Goal: Information Seeking & Learning: Find specific fact

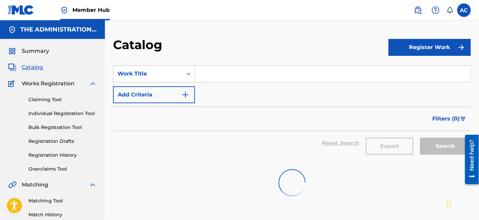
click at [210, 76] on input "Search Form" at bounding box center [332, 74] width 275 height 16
paste input "SP!TE"
type input "SP!TE"
click at [193, 97] on button "Add Criteria" at bounding box center [154, 94] width 82 height 17
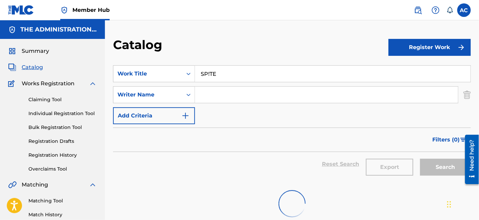
click at [204, 97] on input "Search Form" at bounding box center [326, 95] width 263 height 16
paste input "[PERSON_NAME]"
type input "[PERSON_NAME]"
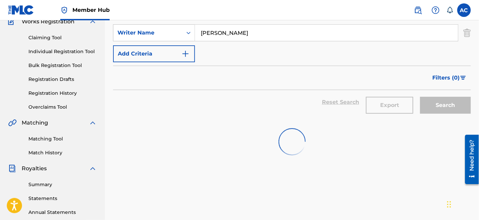
scroll to position [62, 0]
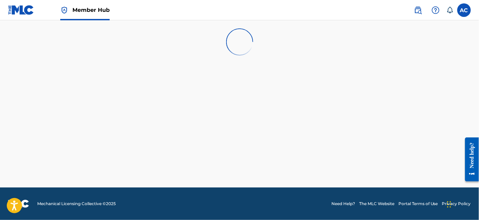
click at [90, 9] on span "Member Hub" at bounding box center [90, 10] width 37 height 8
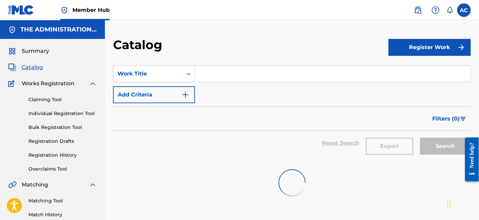
click at [34, 66] on span "Catalog" at bounding box center [32, 67] width 21 height 8
click at [205, 78] on input "Search Form" at bounding box center [332, 74] width 275 height 16
click at [183, 93] on img "Search Form" at bounding box center [185, 95] width 8 height 8
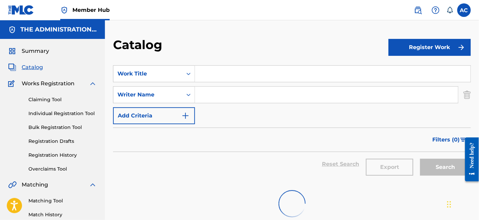
click at [225, 95] on input "Search Form" at bounding box center [326, 95] width 263 height 16
paste input "[PERSON_NAME] Publishing"
type input "[PERSON_NAME] Publishing"
click at [192, 94] on div "Search Form" at bounding box center [188, 95] width 12 height 12
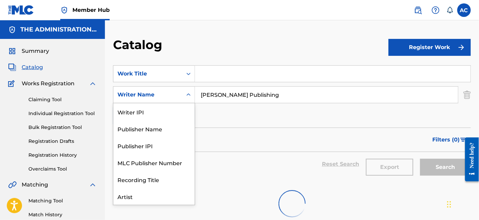
drag, startPoint x: 159, startPoint y: 128, endPoint x: 139, endPoint y: 98, distance: 35.2
click at [139, 98] on div "Writer Name" at bounding box center [147, 95] width 61 height 8
click at [141, 133] on div "Publisher Name" at bounding box center [153, 128] width 81 height 17
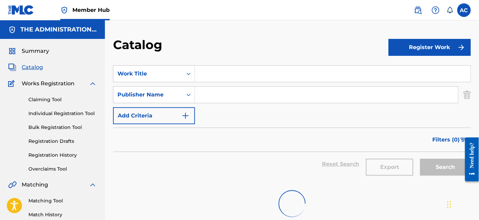
click at [205, 71] on input "Search Form" at bounding box center [332, 74] width 275 height 16
click at [210, 100] on input "Search Form" at bounding box center [326, 95] width 263 height 16
paste input "Robert Mixon Publishing"
type input "Robert Mixon Publishing"
click at [218, 71] on input "Search Form" at bounding box center [332, 74] width 275 height 16
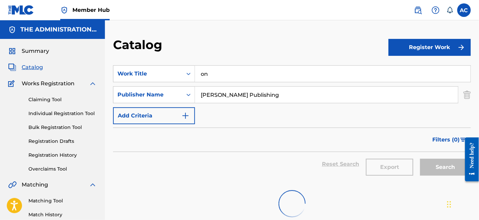
type input "on"
click at [423, 161] on div "Search" at bounding box center [443, 164] width 54 height 24
